Goal: Task Accomplishment & Management: Manage account settings

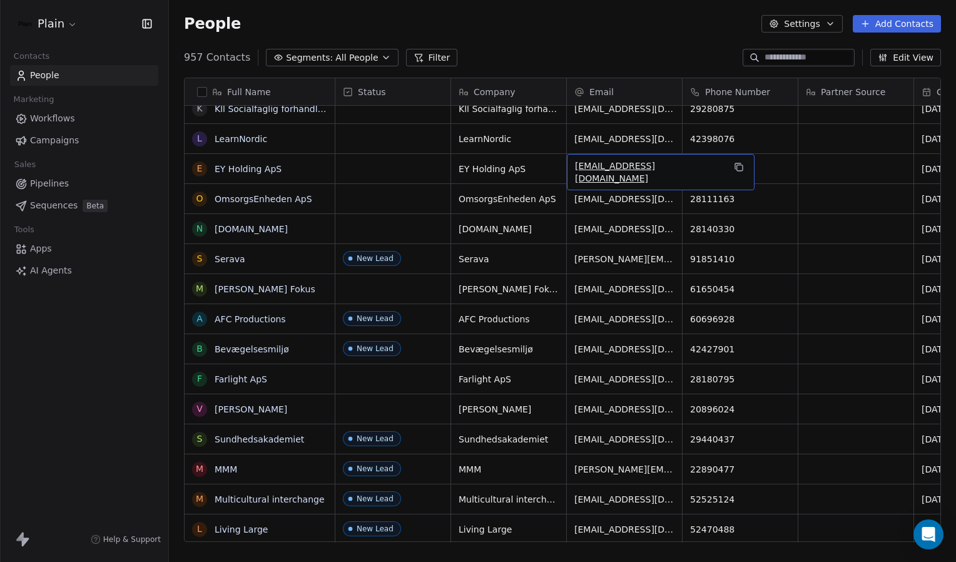
click at [59, 23] on html "Plain Contacts People Marketing Workflows Campaigns Sales Pipelines Sequences B…" at bounding box center [478, 281] width 956 height 562
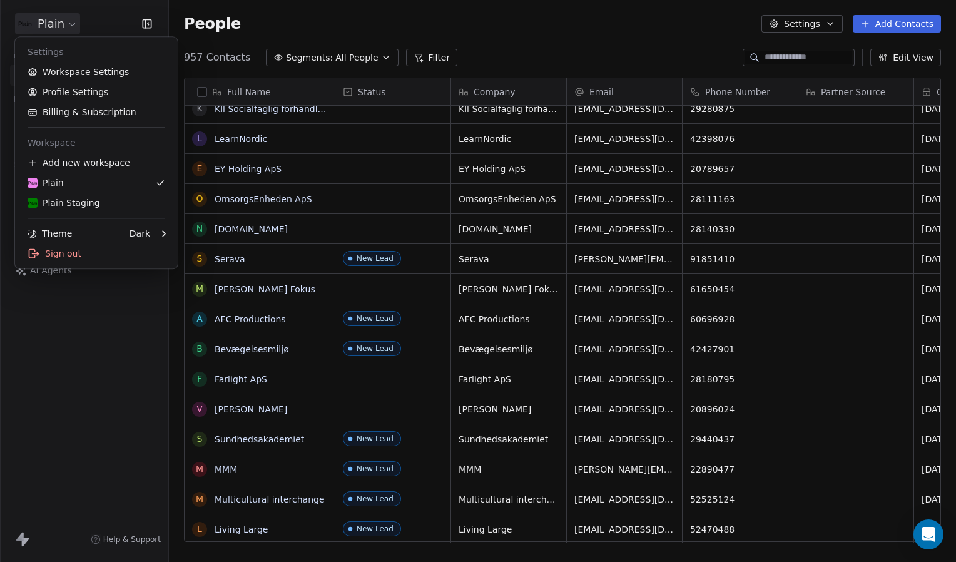
click at [59, 23] on html "Plain Contacts People Marketing Workflows Campaigns Sales Pipelines Sequences B…" at bounding box center [478, 281] width 956 height 562
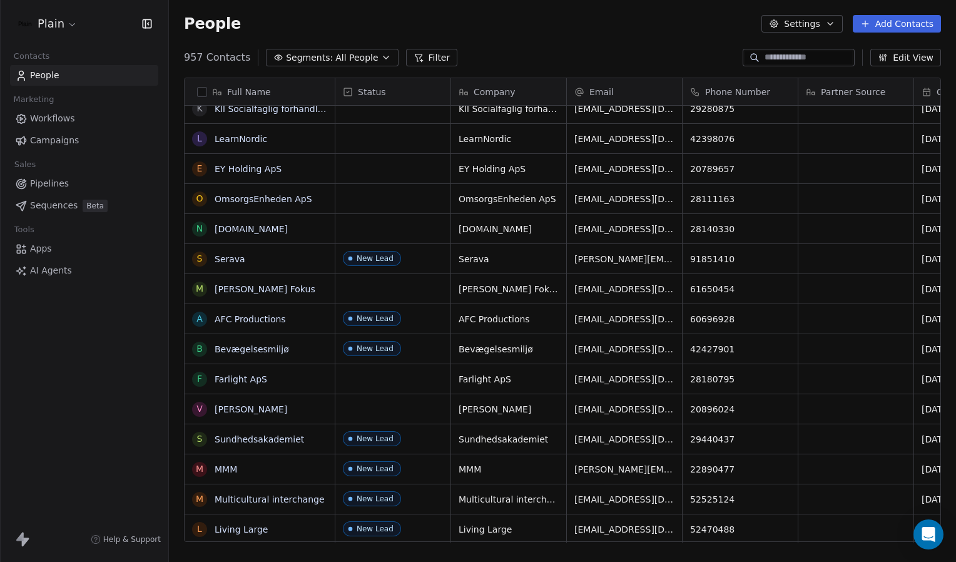
click at [64, 26] on html "Plain Contacts People Marketing Workflows Campaigns Sales Pipelines Sequences B…" at bounding box center [478, 281] width 956 height 562
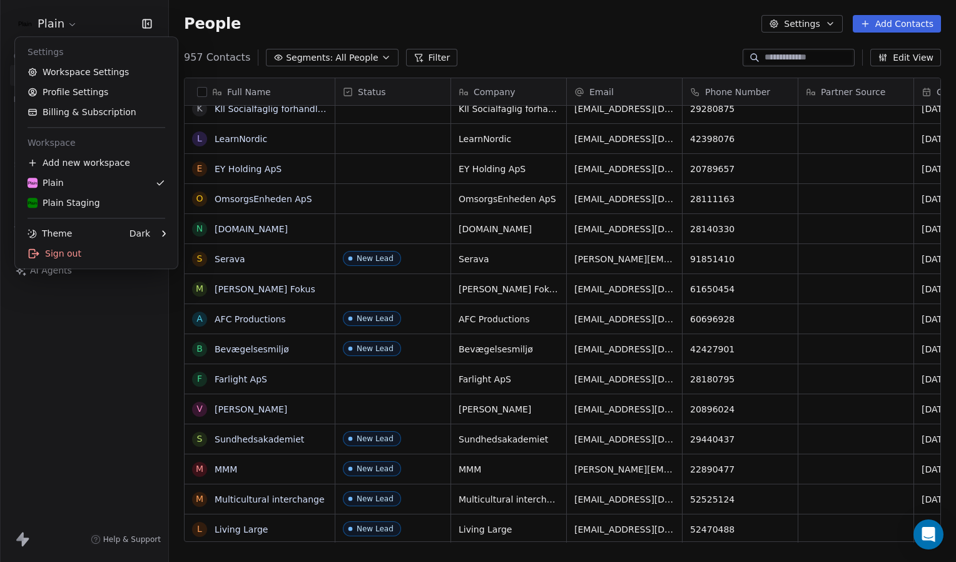
click at [578, 26] on html "Plain Contacts People Marketing Workflows Campaigns Sales Pipelines Sequences B…" at bounding box center [478, 281] width 956 height 562
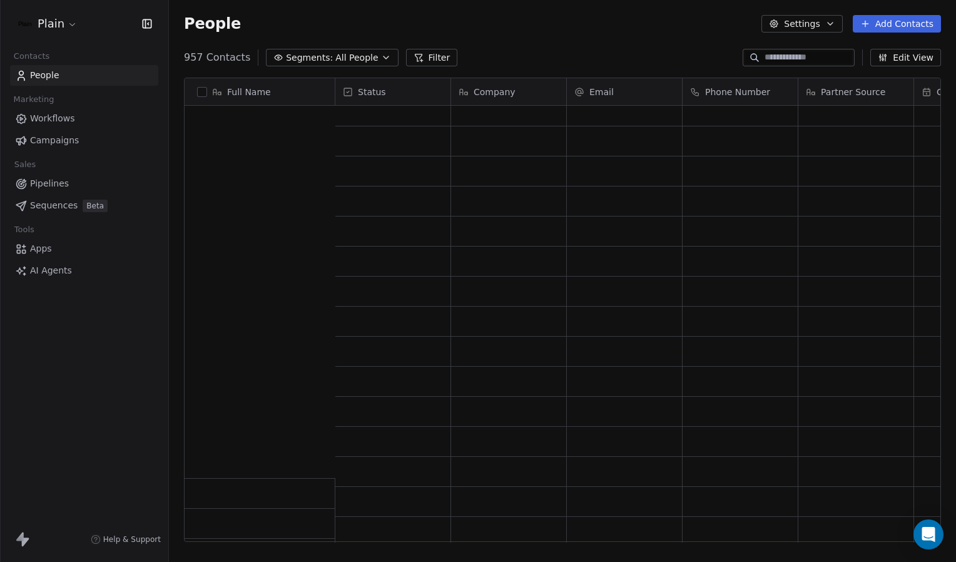
scroll to position [7008, 0]
click at [915, 58] on button "Edit View" at bounding box center [905, 58] width 71 height 18
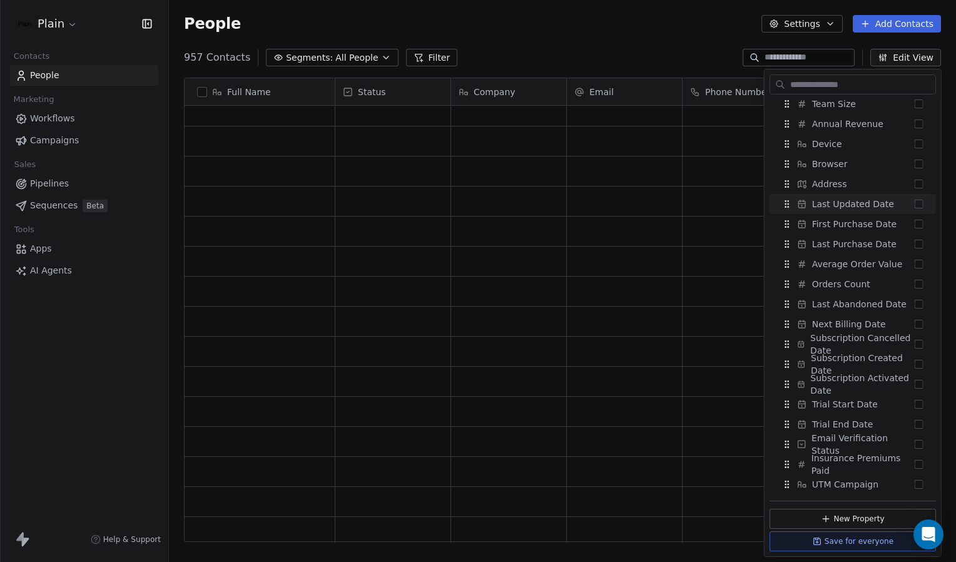
scroll to position [705, 0]
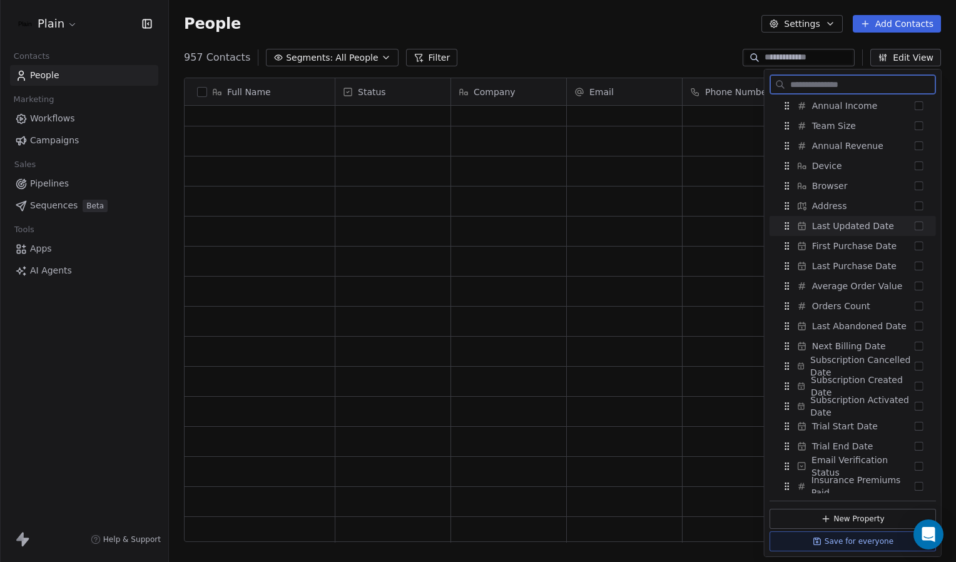
click at [915, 227] on button "Suggestions" at bounding box center [919, 226] width 9 height 9
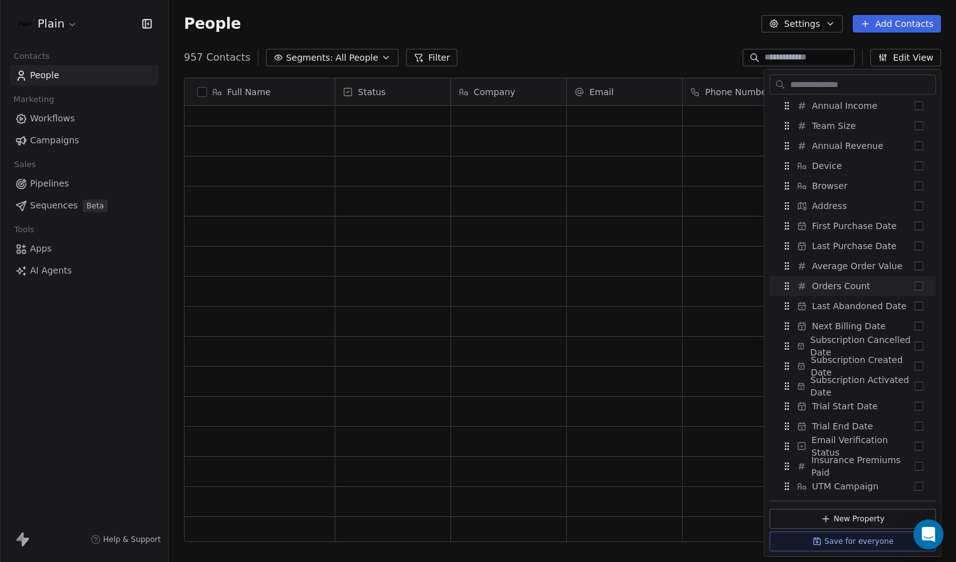
click at [693, 58] on div "957 Contacts Segments: All People Filter Edit View" at bounding box center [562, 58] width 787 height 20
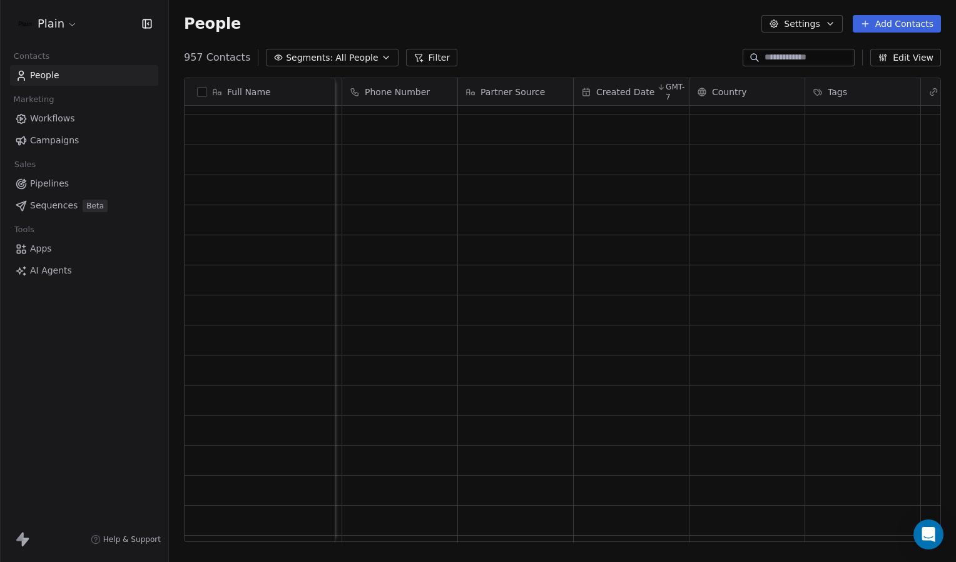
scroll to position [0, 939]
click at [831, 90] on span "Last Updated Date" at bounding box center [853, 92] width 74 height 13
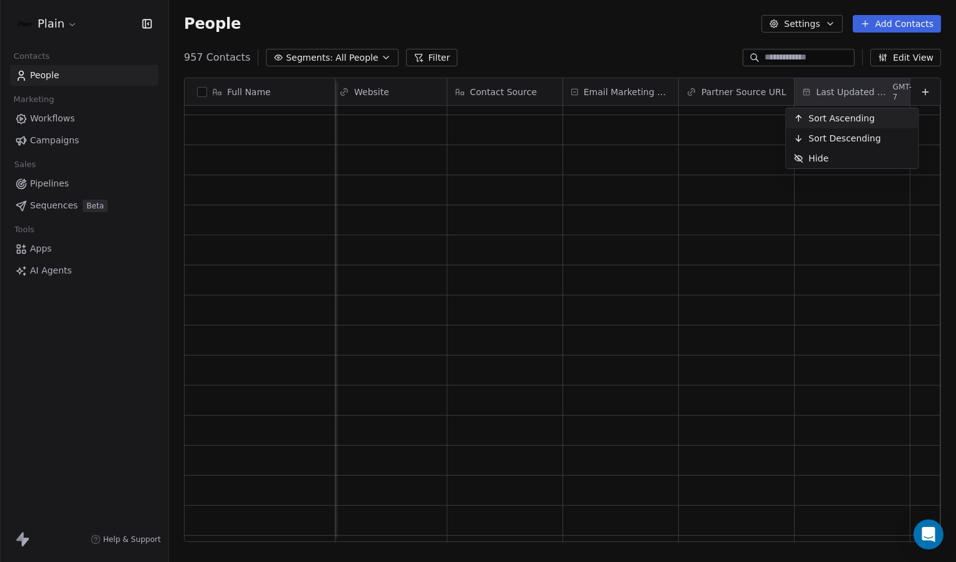
click at [837, 115] on span "Sort Ascending" at bounding box center [841, 118] width 66 height 13
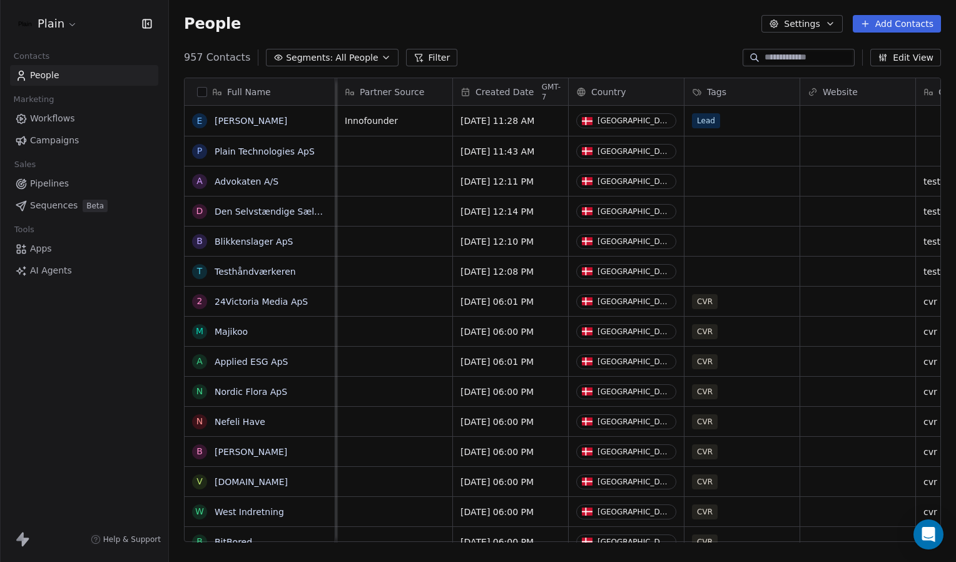
scroll to position [0, 462]
click at [546, 91] on span "GMT-7" at bounding box center [550, 92] width 19 height 20
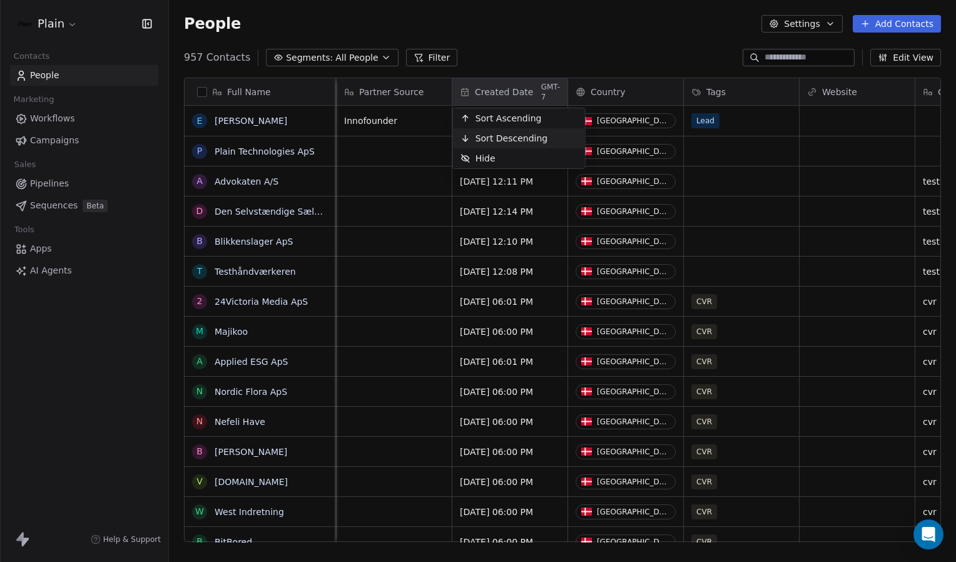
click at [519, 133] on span "Sort Descending" at bounding box center [512, 138] width 73 height 13
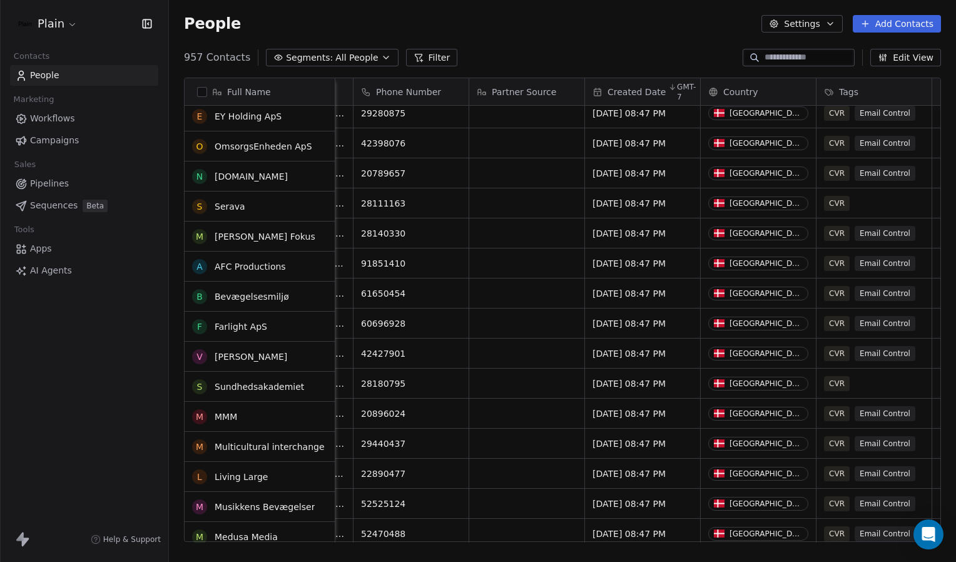
scroll to position [0, 0]
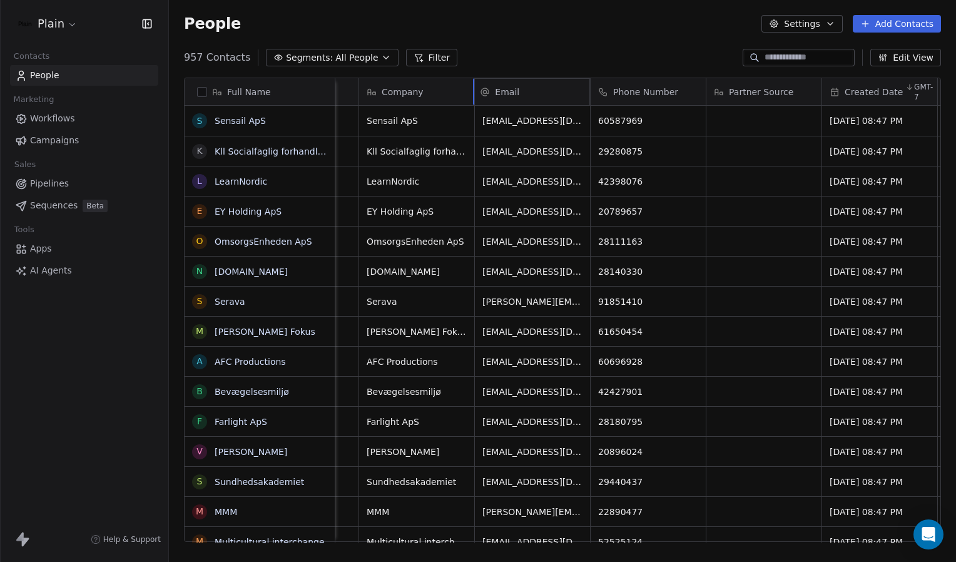
drag, startPoint x: 588, startPoint y: 88, endPoint x: 598, endPoint y: 84, distance: 10.5
click at [598, 84] on div "Full Name S Sensail ApS K Kll Socialfaglig forhandling L LearnNordic E EY Holdi…" at bounding box center [563, 310] width 756 height 464
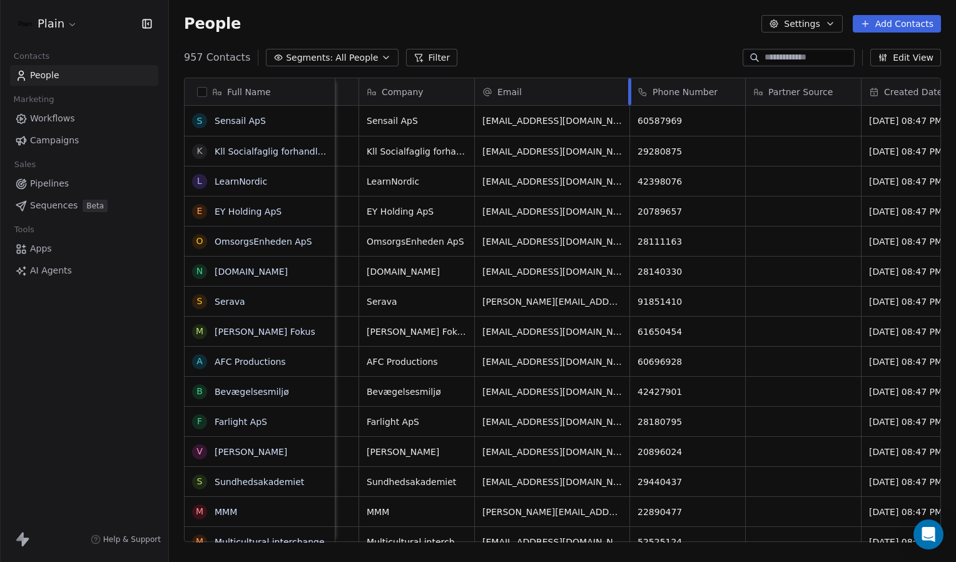
drag, startPoint x: 589, startPoint y: 93, endPoint x: 628, endPoint y: 91, distance: 39.5
click at [628, 91] on div at bounding box center [629, 91] width 3 height 27
